Goal: Task Accomplishment & Management: Complete application form

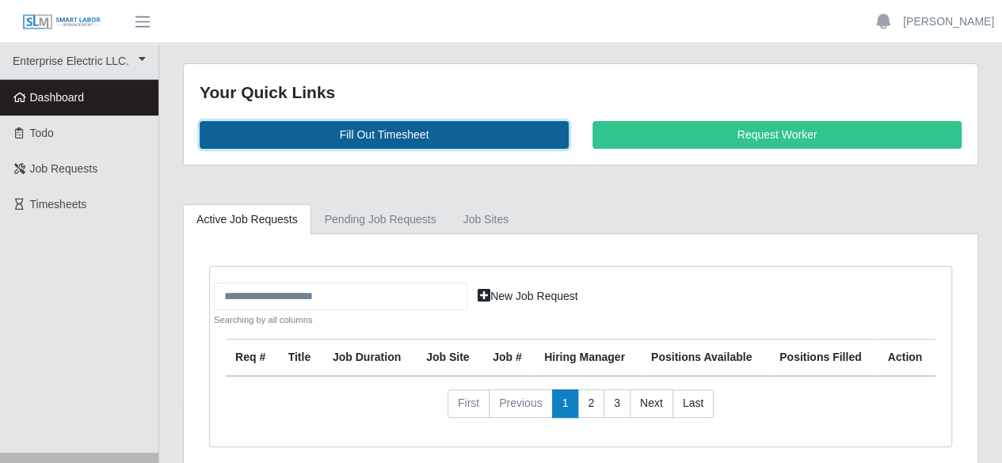
click at [390, 127] on link "Fill Out Timesheet" at bounding box center [384, 135] width 369 height 28
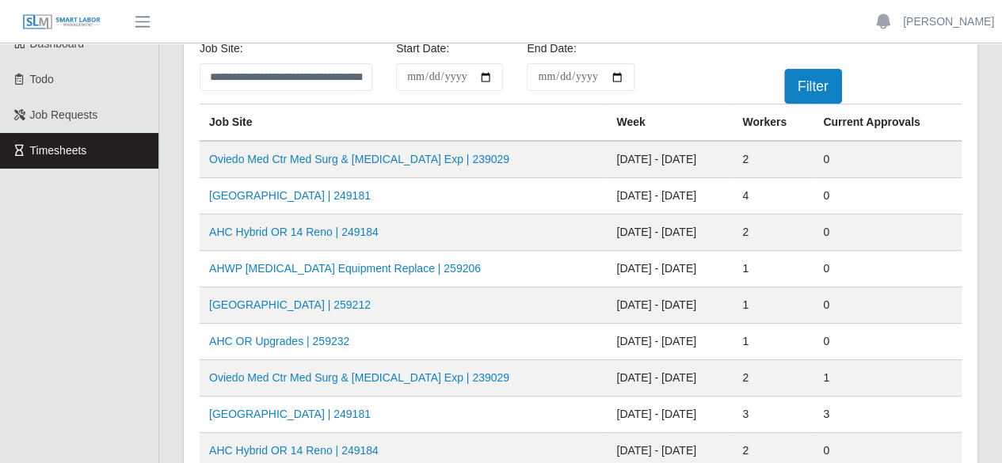
scroll to position [79, 0]
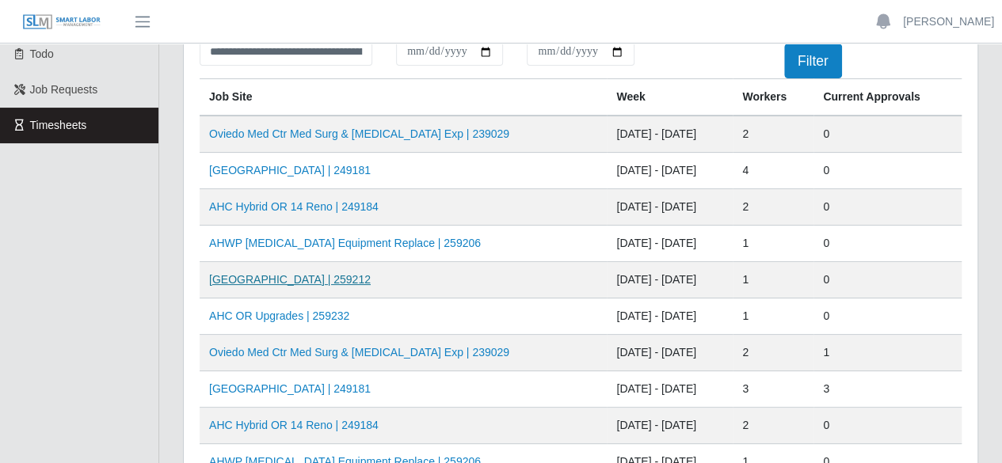
click at [317, 276] on link "[GEOGRAPHIC_DATA] | 259212" at bounding box center [290, 279] width 162 height 13
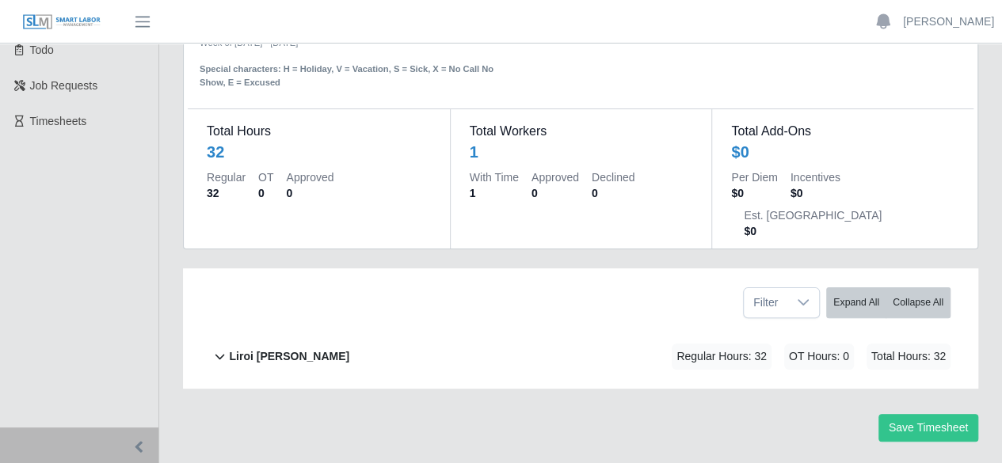
scroll to position [86, 0]
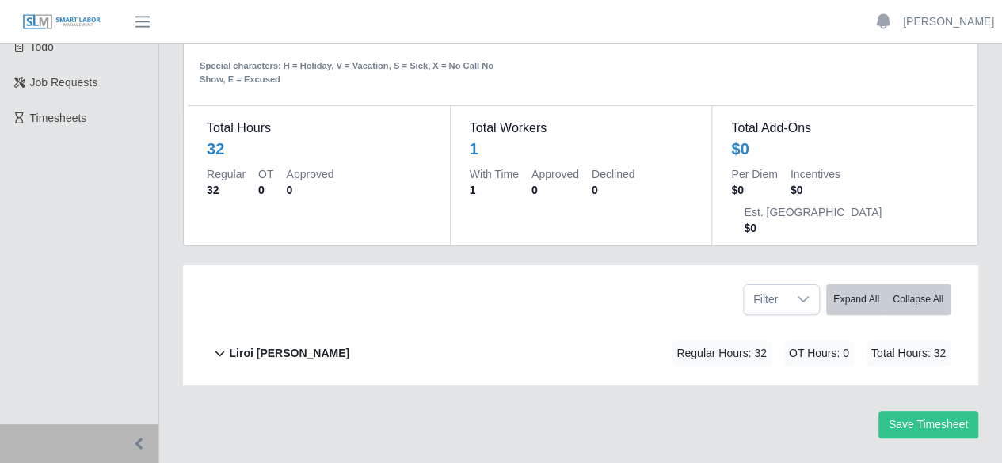
click at [283, 345] on b "Liroi [PERSON_NAME]" at bounding box center [289, 353] width 120 height 17
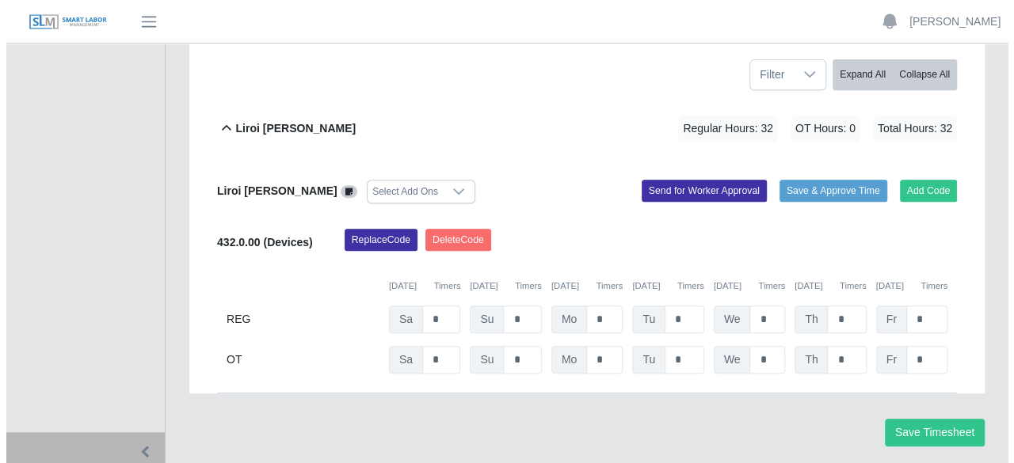
scroll to position [318, 0]
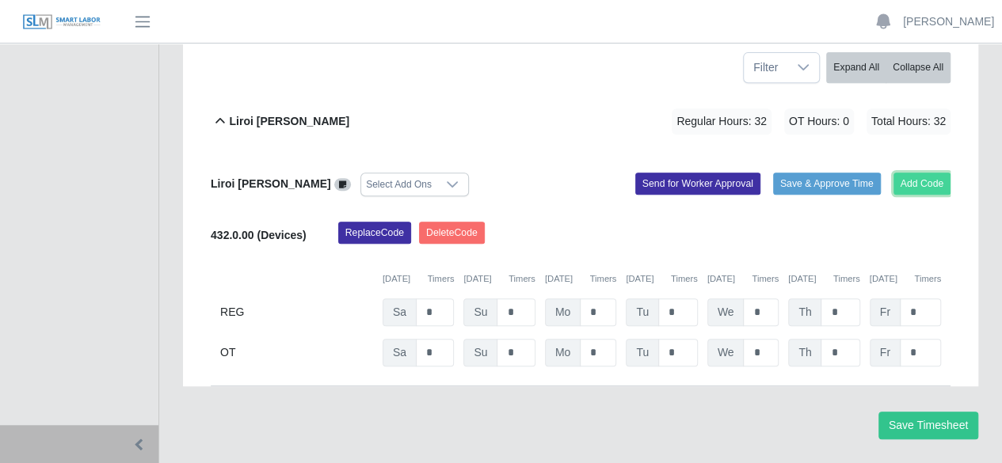
click at [928, 173] on button "Add Code" at bounding box center [922, 184] width 58 height 22
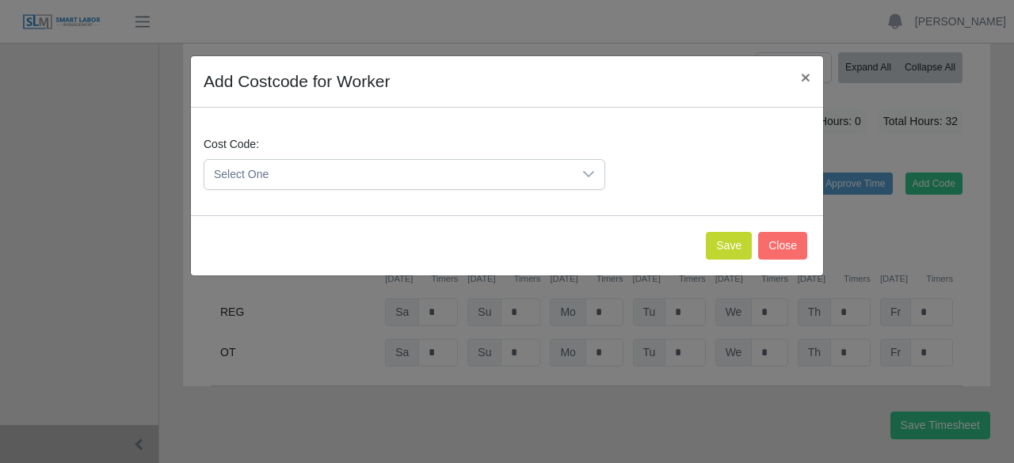
click at [585, 172] on icon at bounding box center [588, 174] width 11 height 6
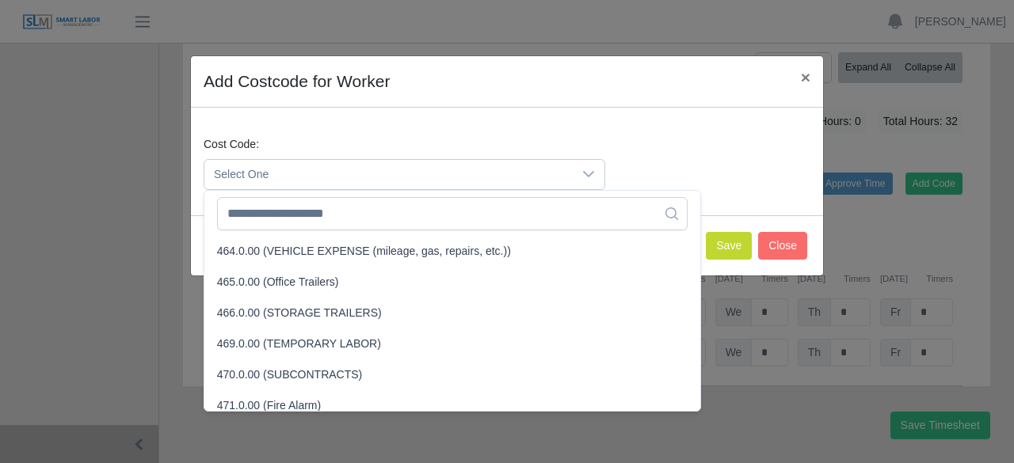
scroll to position [3167, 0]
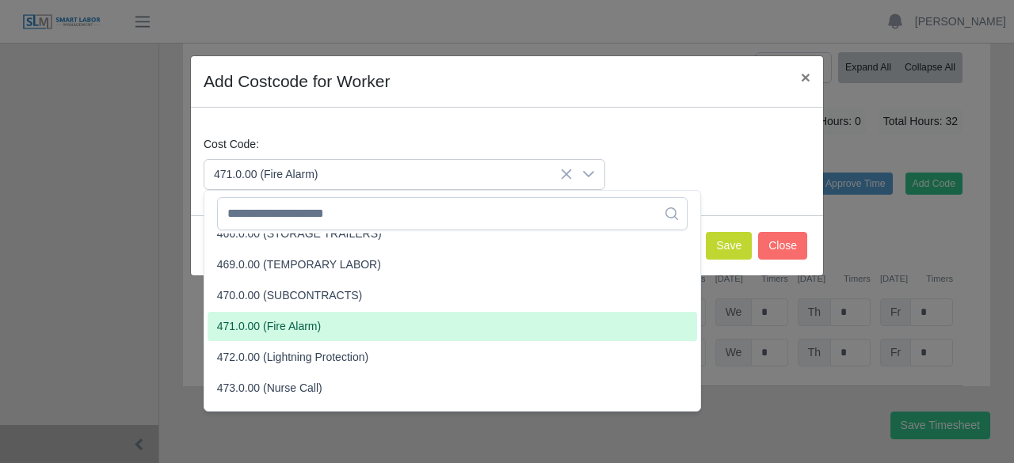
click at [454, 318] on li "471.0.00 (Fire Alarm)" at bounding box center [451, 326] width 489 height 29
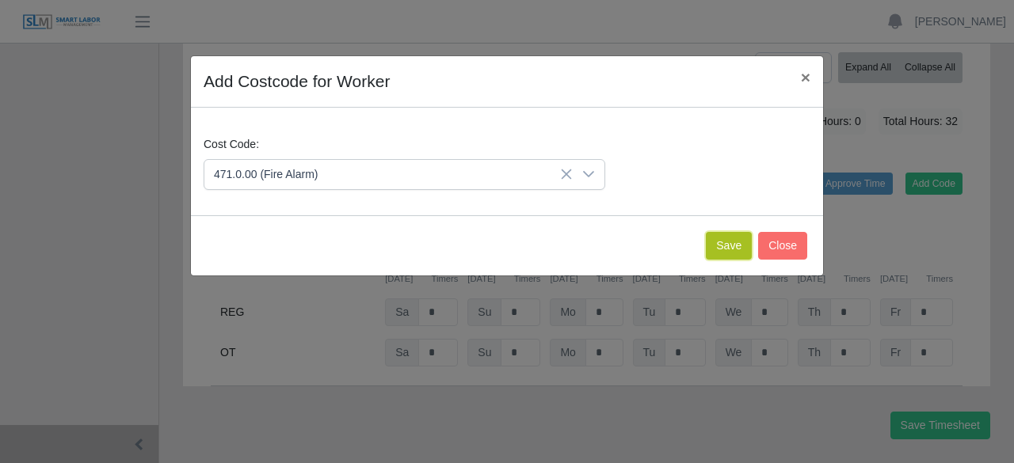
click at [715, 246] on button "Save" at bounding box center [728, 246] width 46 height 28
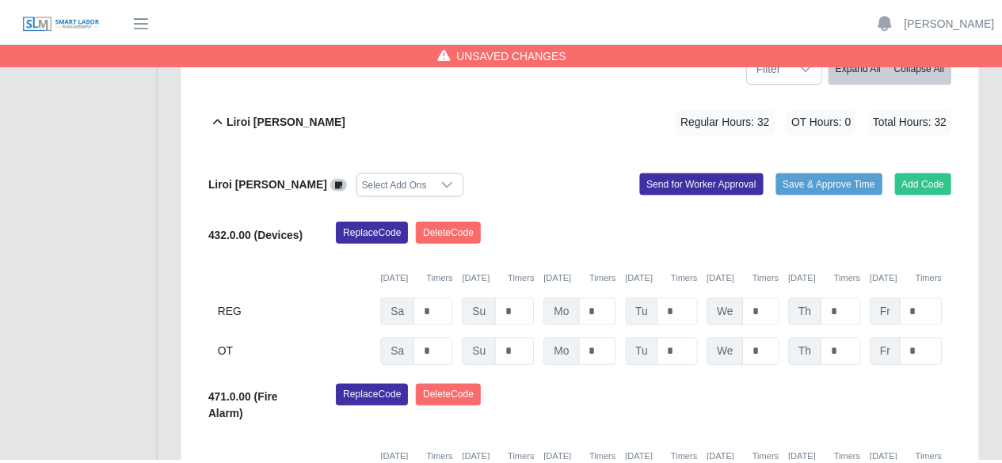
scroll to position [499, 0]
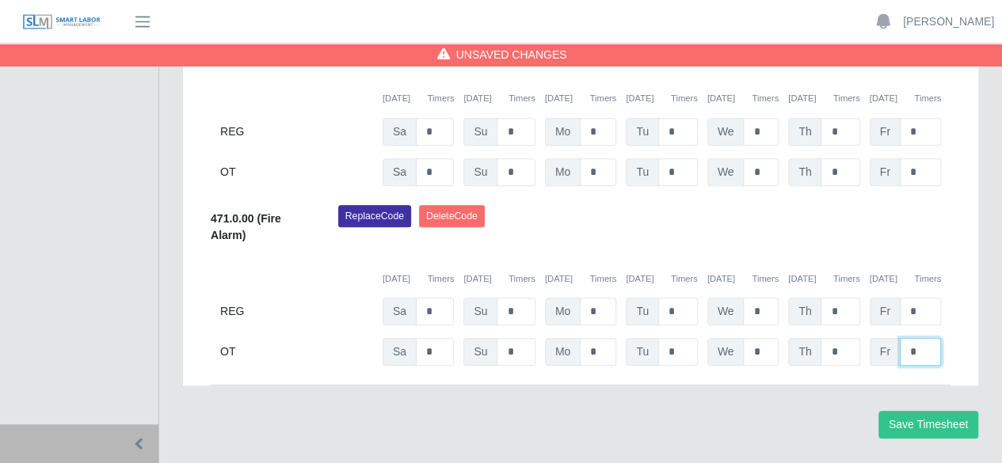
click at [919, 338] on input "*" at bounding box center [919, 352] width 41 height 28
type input "*"
click at [895, 411] on button "Save Timesheet" at bounding box center [928, 425] width 100 height 28
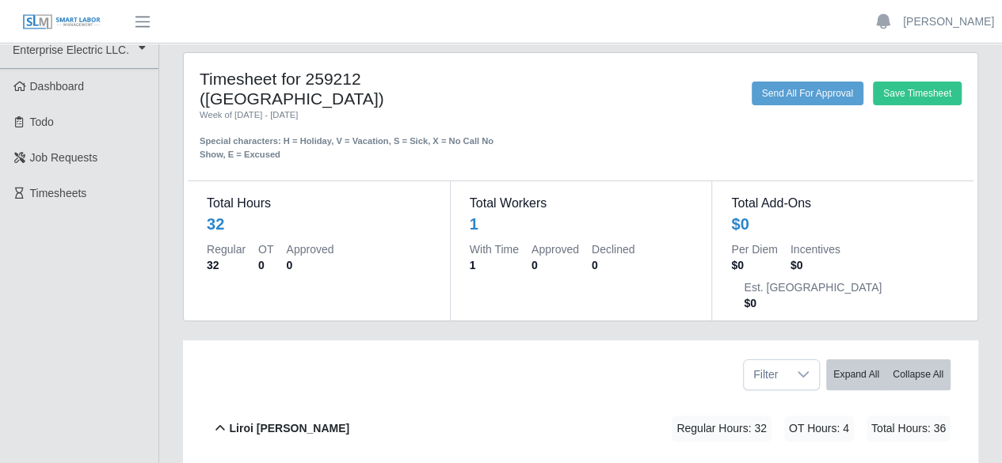
scroll to position [0, 0]
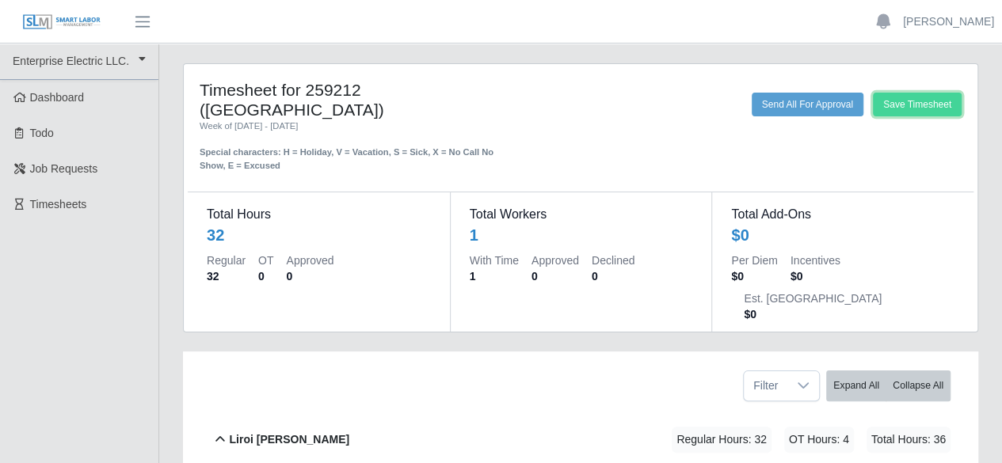
click at [876, 106] on button "Save Timesheet" at bounding box center [917, 105] width 89 height 24
